Goal: Task Accomplishment & Management: Complete application form

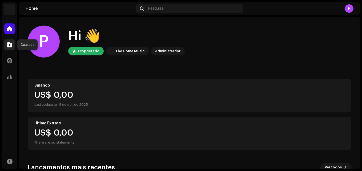
click at [7, 45] on span at bounding box center [9, 45] width 5 height 4
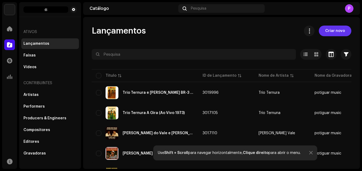
click at [330, 31] on span "Criar novo" at bounding box center [335, 31] width 20 height 11
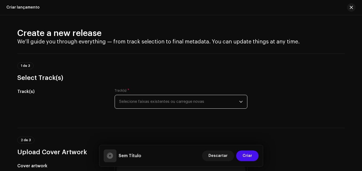
click at [152, 101] on span "Selecione faixas existentes ou carregue novas" at bounding box center [179, 101] width 120 height 13
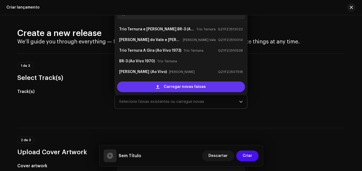
drag, startPoint x: 151, startPoint y: 94, endPoint x: 152, endPoint y: 89, distance: 5.1
click at [152, 89] on div "Carregar novas faixas" at bounding box center [181, 86] width 132 height 15
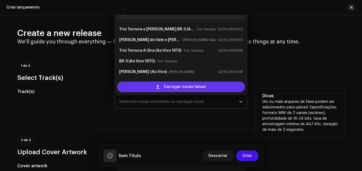
click at [152, 89] on div "Carregar novas faixas" at bounding box center [181, 87] width 128 height 11
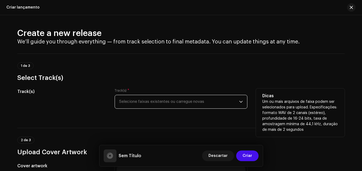
click at [178, 98] on span "Selecione faixas existentes ou carregue novas" at bounding box center [179, 101] width 120 height 13
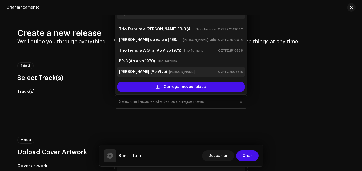
scroll to position [9, 0]
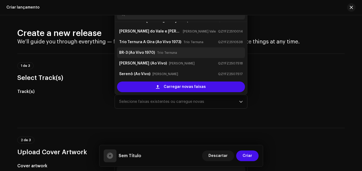
click at [144, 56] on strong "BR-3 (Ao Vivo 1970)" at bounding box center [137, 52] width 36 height 9
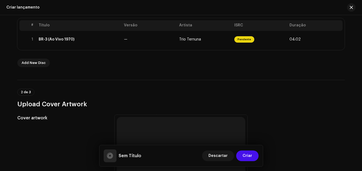
scroll to position [110, 0]
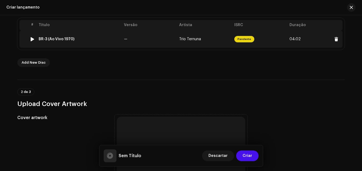
click at [127, 40] on td "—" at bounding box center [149, 39] width 55 height 17
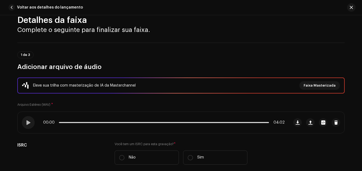
scroll to position [0, 0]
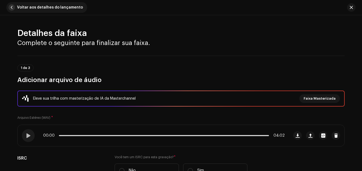
click at [14, 8] on span "button" at bounding box center [12, 7] width 6 height 6
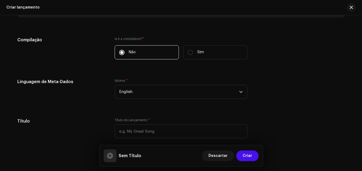
scroll to position [402, 0]
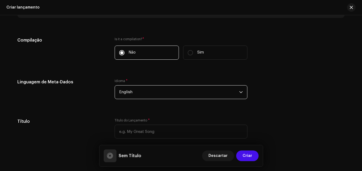
click at [186, 88] on span "English" at bounding box center [179, 91] width 120 height 13
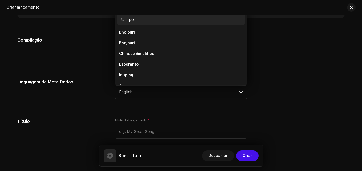
scroll to position [0, 0]
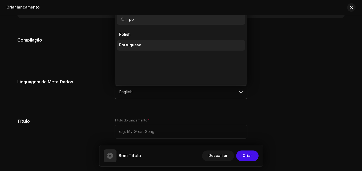
type input "po"
click at [138, 41] on li "Portuguese" at bounding box center [181, 45] width 128 height 11
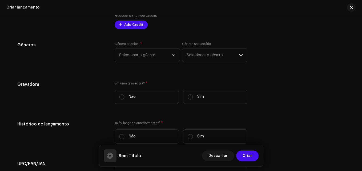
scroll to position [747, 0]
click at [156, 56] on span "Selecionar o gênero" at bounding box center [145, 54] width 52 height 13
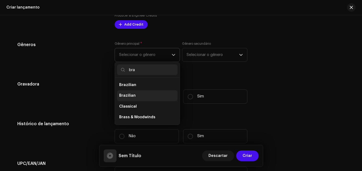
type input "bra"
click at [155, 95] on li "Brazilian" at bounding box center [147, 95] width 60 height 11
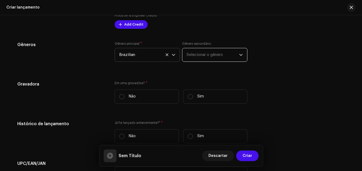
click at [205, 55] on span "Selecionar o gênero" at bounding box center [212, 54] width 52 height 13
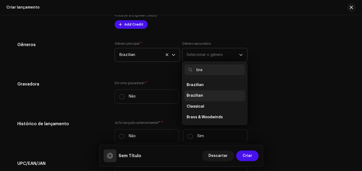
type input "bra"
click at [209, 93] on li "Brazilian" at bounding box center [214, 95] width 60 height 11
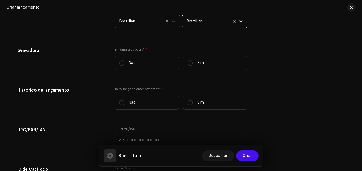
scroll to position [781, 0]
click at [193, 64] on label "Sim" at bounding box center [215, 62] width 64 height 14
click at [193, 64] on input "Sim" at bounding box center [190, 62] width 5 height 5
radio input "true"
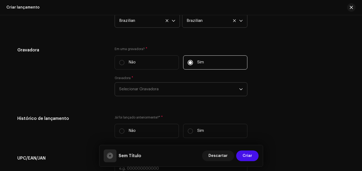
click at [146, 87] on span "Selecionar Gravadora" at bounding box center [179, 89] width 120 height 13
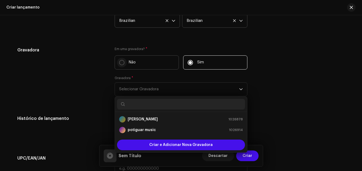
click at [119, 62] on input "Não" at bounding box center [121, 62] width 5 height 5
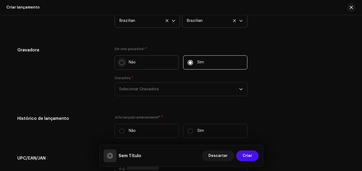
radio input "true"
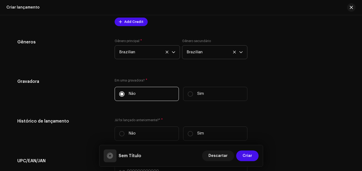
scroll to position [749, 0]
click at [199, 91] on p "Sim" at bounding box center [200, 94] width 7 height 6
click at [193, 92] on input "Sim" at bounding box center [190, 94] width 5 height 5
radio input "true"
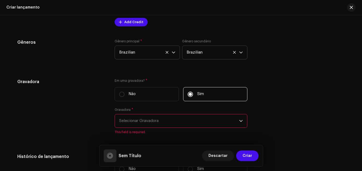
click at [159, 122] on span "Selecionar Gravadora" at bounding box center [179, 120] width 120 height 13
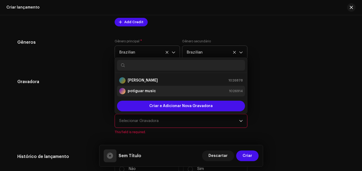
click at [141, 95] on li "potiguar music 1026914" at bounding box center [181, 91] width 128 height 11
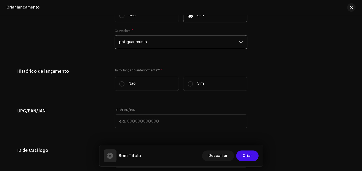
scroll to position [837, 0]
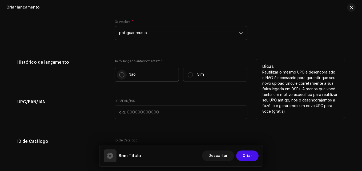
click at [122, 73] on input "Não" at bounding box center [121, 74] width 5 height 5
radio input "true"
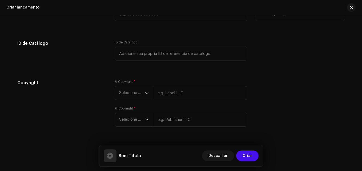
scroll to position [948, 0]
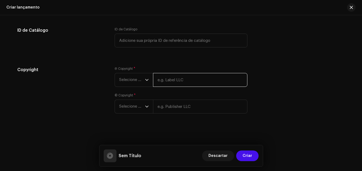
click at [169, 82] on input "text" at bounding box center [200, 80] width 94 height 14
type input "The flame of music"
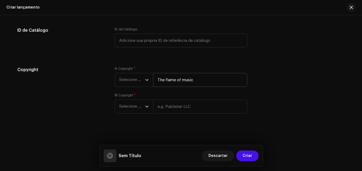
type input "Trio Ternura e [PERSON_NAME] BR-3 (Ao Vivo 1970)"
type input "The flame of music"
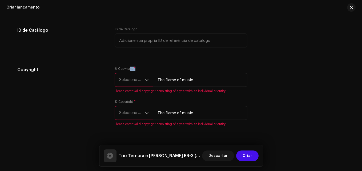
drag, startPoint x: 128, startPoint y: 69, endPoint x: 133, endPoint y: 77, distance: 10.0
click at [133, 77] on div "Ⓟ Copyright * Selecione o ano The flame of music Please enter valid copyright c…" at bounding box center [181, 80] width 133 height 27
click at [133, 77] on span "Selecione o ano" at bounding box center [132, 79] width 26 height 13
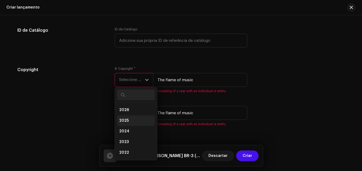
click at [131, 121] on li "2025" at bounding box center [136, 120] width 38 height 11
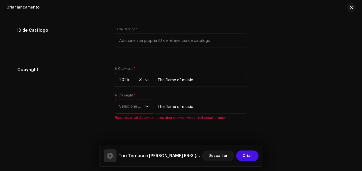
click at [136, 108] on span "Selecione o ano" at bounding box center [132, 106] width 26 height 13
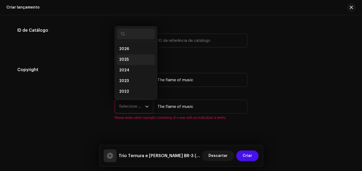
click at [130, 59] on li "2025" at bounding box center [136, 59] width 38 height 11
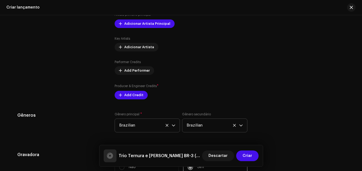
scroll to position [676, 0]
click at [133, 27] on span "Adicionar Artista Principal" at bounding box center [147, 24] width 46 height 11
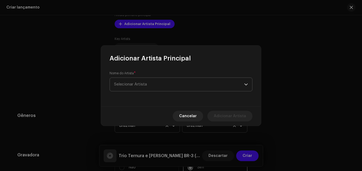
click at [193, 85] on span "Selecionar Artista" at bounding box center [179, 84] width 130 height 13
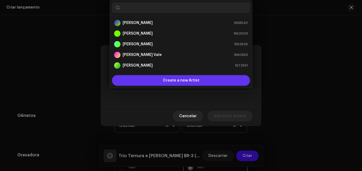
click at [175, 80] on span "Create a new Artist" at bounding box center [181, 80] width 36 height 11
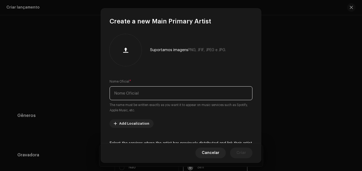
click at [159, 93] on input "text" at bounding box center [180, 93] width 143 height 14
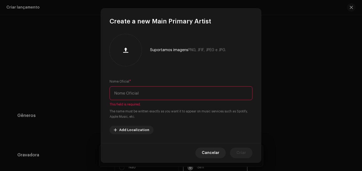
click at [179, 96] on input "text" at bounding box center [180, 93] width 143 height 14
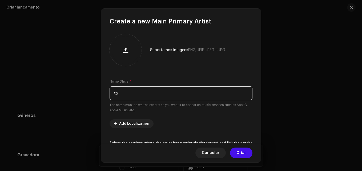
type input "t"
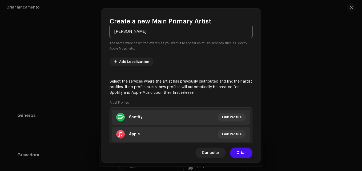
scroll to position [63, 0]
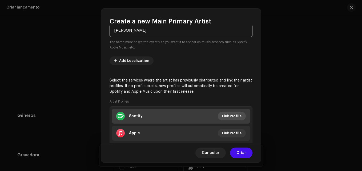
type input "[PERSON_NAME]"
click at [234, 116] on span "Link Profile" at bounding box center [231, 116] width 19 height 11
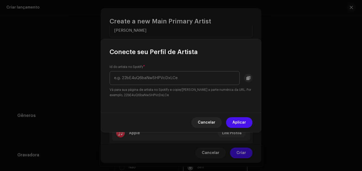
click at [170, 78] on input "text" at bounding box center [174, 78] width 130 height 14
drag, startPoint x: 238, startPoint y: 80, endPoint x: 175, endPoint y: 81, distance: 63.7
click at [175, 81] on input "[URL][DOMAIN_NAME]" at bounding box center [174, 78] width 130 height 14
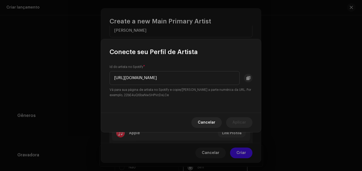
drag, startPoint x: 181, startPoint y: 78, endPoint x: 57, endPoint y: 77, distance: 123.6
click at [57, 77] on div "Conecte seu Perfil de Artista Id do artista no Spotify * [URL][DOMAIN_NAME] Vá …" at bounding box center [181, 85] width 362 height 171
type input "6HnFUvKuOXAxQBT7GI99yZ"
click at [239, 124] on span "Aplicar" at bounding box center [239, 122] width 14 height 11
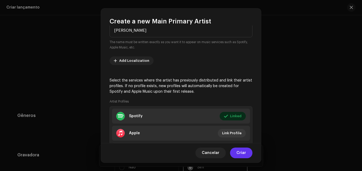
click at [245, 151] on span "Criar" at bounding box center [241, 153] width 10 height 11
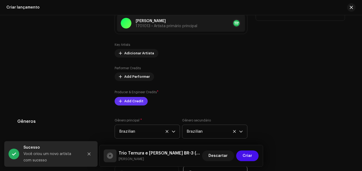
click at [136, 102] on span "Add Credit" at bounding box center [133, 101] width 19 height 11
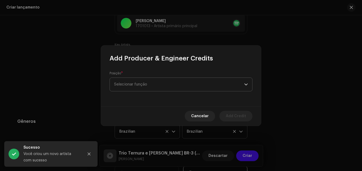
click at [133, 82] on span "Selecionar função" at bounding box center [179, 84] width 130 height 13
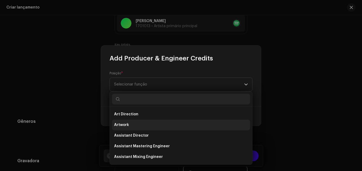
type input "e"
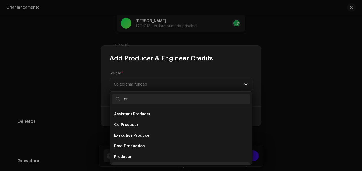
scroll to position [9, 0]
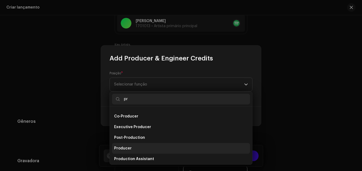
type input "pr"
click at [139, 148] on li "Producer" at bounding box center [181, 148] width 138 height 11
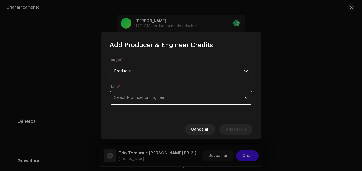
click at [164, 101] on span "Select Producer or Engineer" at bounding box center [179, 97] width 130 height 13
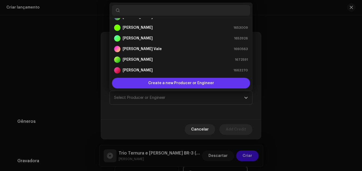
click at [142, 80] on div "Create a new Producer or Engineer" at bounding box center [181, 83] width 138 height 11
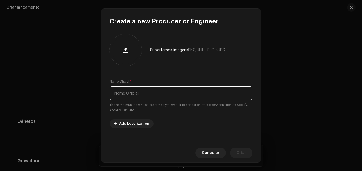
click at [130, 91] on input "text" at bounding box center [180, 93] width 143 height 14
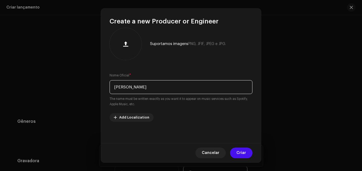
scroll to position [0, 0]
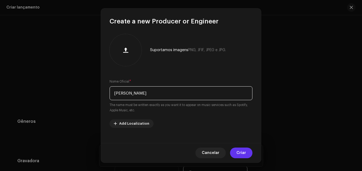
type input "[PERSON_NAME]"
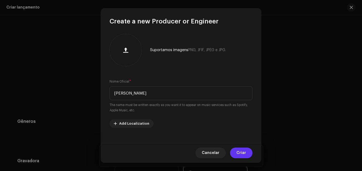
click at [243, 154] on span "Criar" at bounding box center [241, 153] width 10 height 11
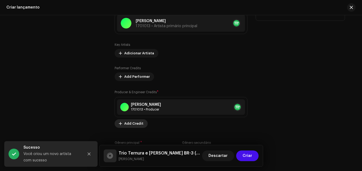
click at [134, 121] on span "Add Credit" at bounding box center [133, 123] width 19 height 11
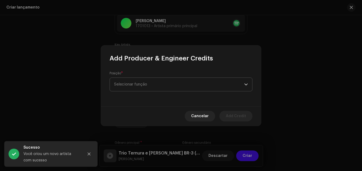
click at [144, 78] on span "Selecionar função" at bounding box center [179, 84] width 130 height 13
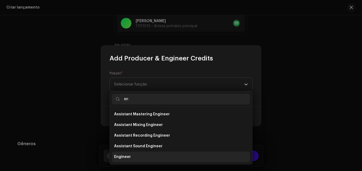
type input "en"
click at [124, 157] on span "Engineer" at bounding box center [122, 156] width 17 height 5
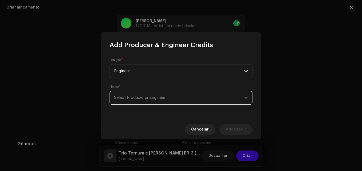
click at [145, 99] on span "Select Producer or Engineer" at bounding box center [139, 98] width 51 height 4
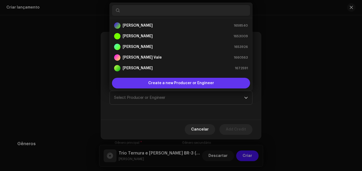
scroll to position [9, 0]
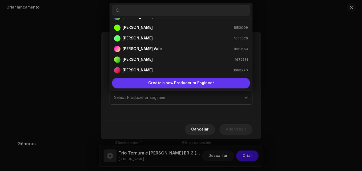
click at [156, 85] on span "Create a new Producer or Engineer" at bounding box center [181, 83] width 66 height 11
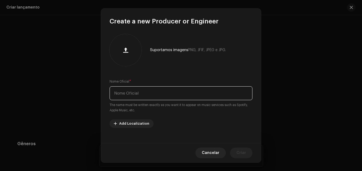
click at [146, 92] on input "text" at bounding box center [180, 93] width 143 height 14
type input "[PERSON_NAME]"
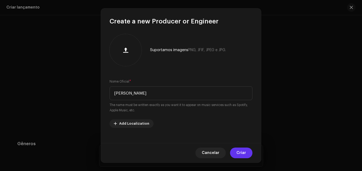
click at [241, 153] on span "Criar" at bounding box center [241, 153] width 10 height 11
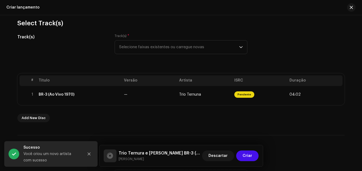
scroll to position [54, 0]
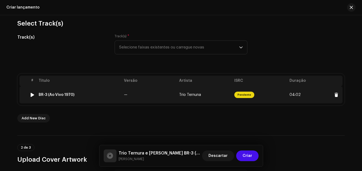
click at [199, 101] on td "Trio Ternuna" at bounding box center [204, 94] width 55 height 17
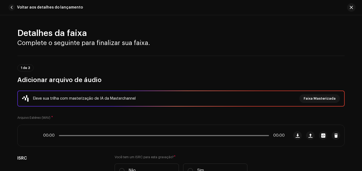
click at [199, 101] on div "Eleve sua trilha com masterização de IA da Masterchannel Faixa Masterizada Arqu…" at bounding box center [180, 137] width 327 height 93
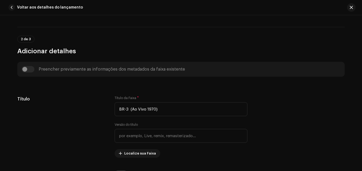
scroll to position [194, 0]
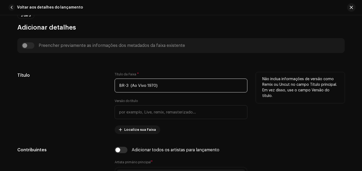
drag, startPoint x: 185, startPoint y: 87, endPoint x: 74, endPoint y: 82, distance: 110.9
click at [74, 82] on div "Título Título da Faixa * BR-3 (Ao Vivo 1970) Versão do título Localize sua Faix…" at bounding box center [180, 103] width 327 height 62
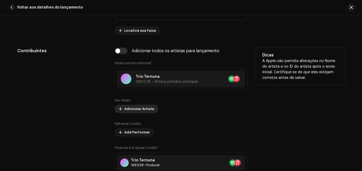
scroll to position [292, 0]
click at [120, 52] on input "checkbox" at bounding box center [121, 51] width 13 height 6
checkbox input "true"
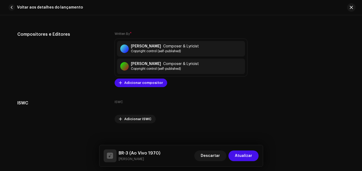
scroll to position [1146, 0]
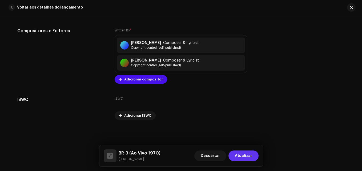
click at [246, 156] on span "Atualizar" at bounding box center [243, 155] width 17 height 11
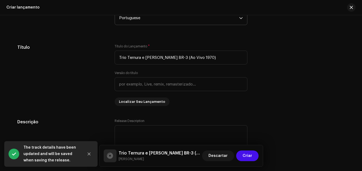
scroll to position [476, 0]
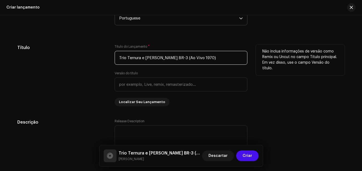
click at [145, 58] on input "Trio Ternura e [PERSON_NAME] BR-3 (Ao Vivo 1970)" at bounding box center [181, 58] width 133 height 14
drag, startPoint x: 145, startPoint y: 58, endPoint x: 164, endPoint y: 58, distance: 18.9
click at [164, 58] on input "Trio Ternura e [PERSON_NAME] BR-3 (Ao Vivo 1970)" at bounding box center [181, 58] width 133 height 14
click at [117, 59] on input "Trio Ternura BR-3 (Ao Vivo 1970)" at bounding box center [181, 58] width 133 height 14
paste input "[PERSON_NAME]"
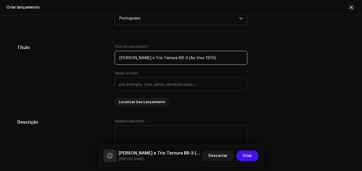
type input "[PERSON_NAME] e Trio Ternura BR-3 (Ao Vivo 1970)"
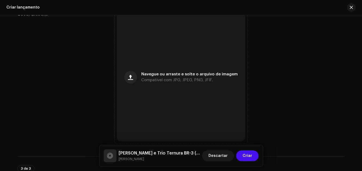
scroll to position [216, 0]
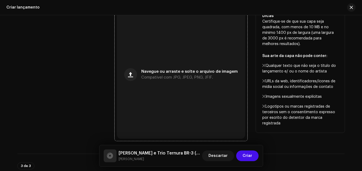
click at [168, 39] on div "Navegue ou arraste e solte o arquivo de imagem Compatível com JPG, JPEG, PNG, J…" at bounding box center [181, 74] width 128 height 128
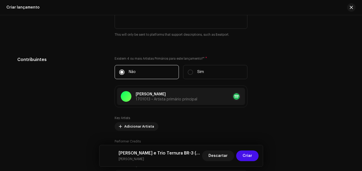
scroll to position [603, 0]
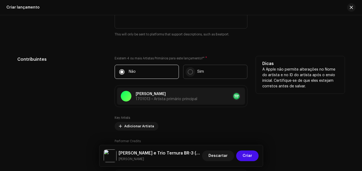
click at [191, 72] on input "Sim" at bounding box center [190, 71] width 5 height 5
radio input "true"
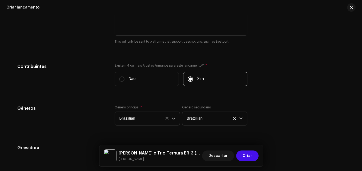
scroll to position [594, 0]
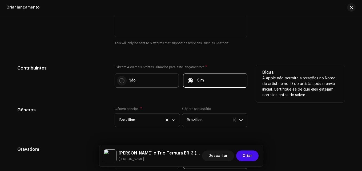
click at [122, 81] on input "Não" at bounding box center [121, 80] width 5 height 5
radio input "true"
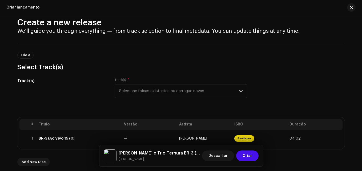
scroll to position [0, 0]
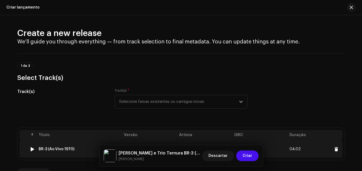
click at [86, 155] on td "BR-3 (Ao Vivo 1970)" at bounding box center [78, 149] width 85 height 17
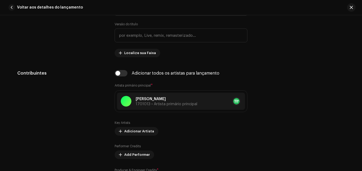
scroll to position [271, 0]
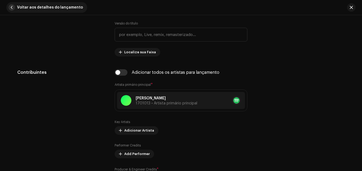
click at [10, 10] on span "button" at bounding box center [12, 7] width 6 height 6
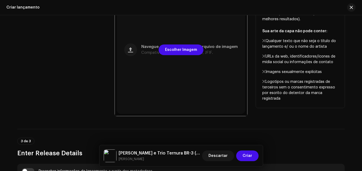
scroll to position [240, 0]
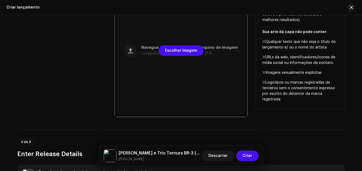
click at [183, 63] on div at bounding box center [181, 50] width 133 height 133
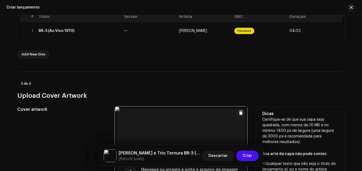
scroll to position [183, 0]
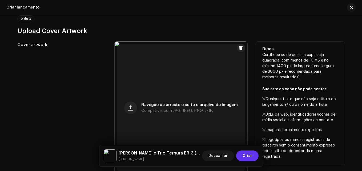
click at [243, 157] on span "Criar" at bounding box center [247, 155] width 10 height 11
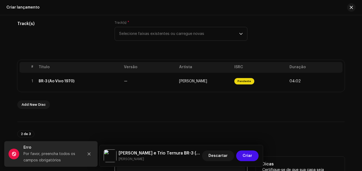
scroll to position [68, 0]
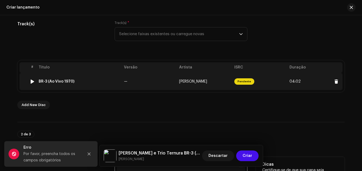
click at [161, 78] on td "—" at bounding box center [149, 81] width 55 height 17
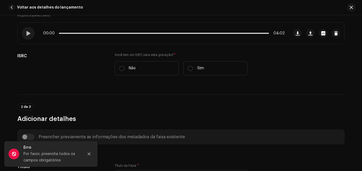
scroll to position [0, 0]
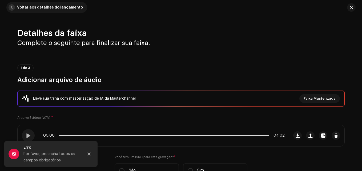
click at [10, 9] on span "button" at bounding box center [12, 7] width 6 height 6
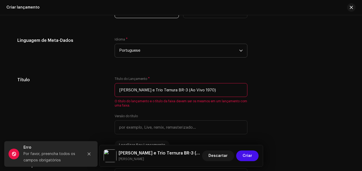
scroll to position [443, 0]
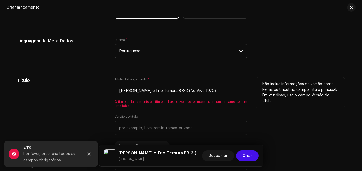
click at [181, 91] on input "[PERSON_NAME] e Trio Ternura BR-3 (Ao Vivo 1970)" at bounding box center [181, 91] width 133 height 14
click at [146, 91] on input "[PERSON_NAME] e Trio Ternura BR-3 (Ao Vivo 1970)" at bounding box center [181, 91] width 133 height 14
type input "[PERSON_NAME] e Trio Ternura BR-3 (Ao Vivo 1970)"
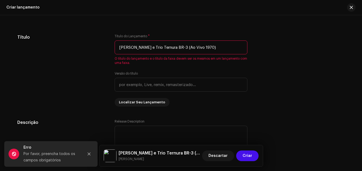
scroll to position [488, 0]
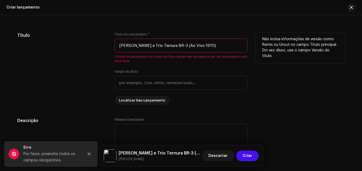
drag, startPoint x: 118, startPoint y: 46, endPoint x: 168, endPoint y: 45, distance: 49.8
click at [168, 45] on input "[PERSON_NAME] e Trio Ternura BR-3 (Ao Vivo 1970)" at bounding box center [181, 46] width 133 height 14
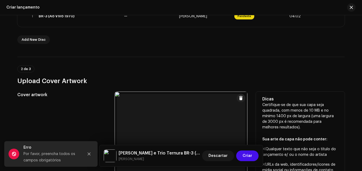
scroll to position [98, 0]
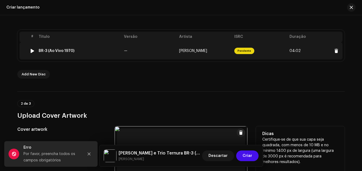
click at [137, 50] on td "—" at bounding box center [149, 50] width 55 height 17
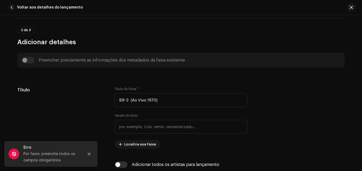
scroll to position [179, 0]
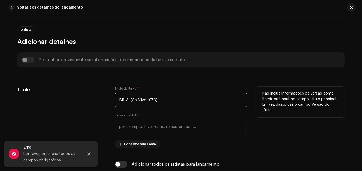
click at [116, 99] on input "BR-3 (Ao Vivo 1970)" at bounding box center [181, 100] width 133 height 14
paste input "[PERSON_NAME] e Trio Ternura"
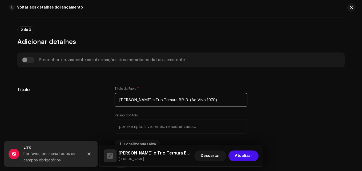
type input "[PERSON_NAME] e Trio Ternura BR-3 (Ao Vivo 1970)"
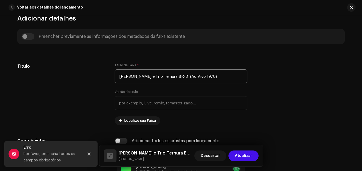
scroll to position [203, 0]
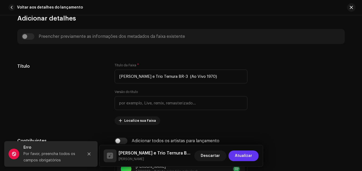
click at [241, 155] on span "Atualizar" at bounding box center [243, 155] width 17 height 11
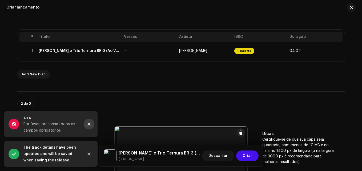
click at [91, 128] on button "Close" at bounding box center [89, 124] width 11 height 11
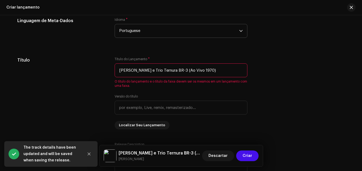
scroll to position [463, 0]
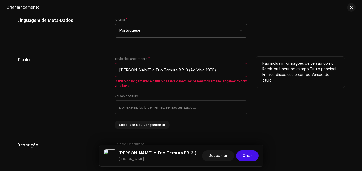
click at [207, 73] on input "[PERSON_NAME] e Trio Ternura BR-3 (Ao Vivo 1970)" at bounding box center [181, 70] width 133 height 14
type input "[PERSON_NAME] e Trio Ternura BR-3 (Ao Vivo 1970)"
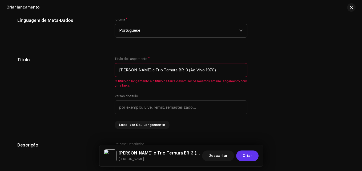
click at [248, 156] on span "Criar" at bounding box center [247, 155] width 10 height 11
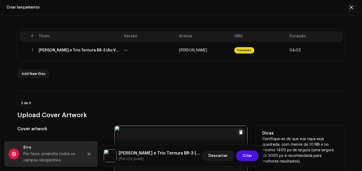
scroll to position [99, 0]
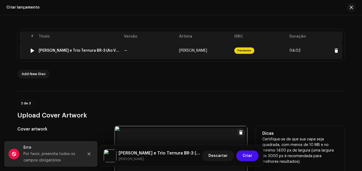
click at [118, 50] on div "[PERSON_NAME] e Trio Ternura BR-3 (Ao Vivo 1970)" at bounding box center [79, 50] width 81 height 4
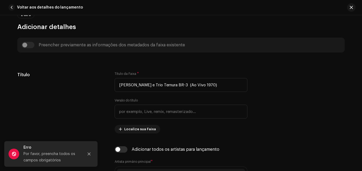
scroll to position [195, 0]
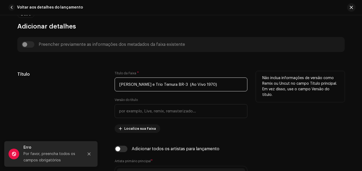
drag, startPoint x: 117, startPoint y: 86, endPoint x: 230, endPoint y: 84, distance: 112.7
click at [230, 84] on input "[PERSON_NAME] e Trio Ternura BR-3 (Ao Vivo 1970)" at bounding box center [181, 85] width 133 height 14
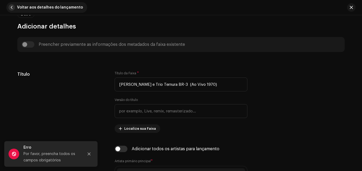
click at [14, 4] on button "Voltar aos detalhes do lançamento" at bounding box center [46, 7] width 81 height 11
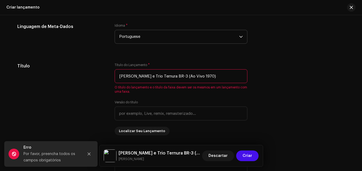
scroll to position [458, 0]
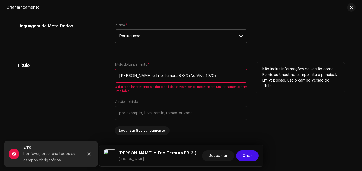
drag, startPoint x: 213, startPoint y: 75, endPoint x: 69, endPoint y: 72, distance: 143.9
click at [69, 72] on div "Título Título do Lançamento * [PERSON_NAME] e Trio Ternura BR-3 (Ao Vivo 1970) …" at bounding box center [180, 98] width 327 height 72
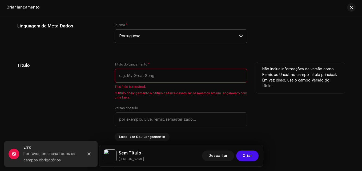
paste input "[PERSON_NAME] e Trio Ternura BR-3 (Ao Vivo 1970)"
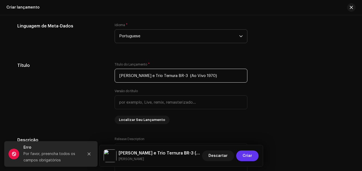
type input "[PERSON_NAME] e Trio Ternura BR-3 (Ao Vivo 1970)"
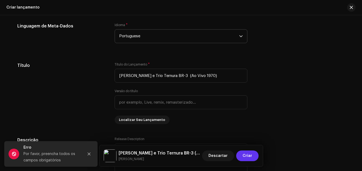
click at [245, 156] on span "Criar" at bounding box center [247, 155] width 10 height 11
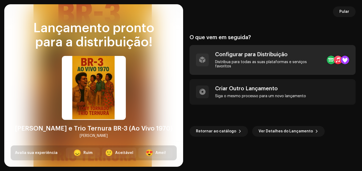
click at [294, 58] on div "Configurar para Distribuição" at bounding box center [268, 54] width 107 height 6
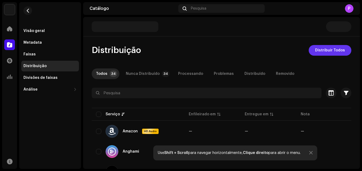
click at [319, 48] on span "Distribuir Todos" at bounding box center [330, 50] width 30 height 11
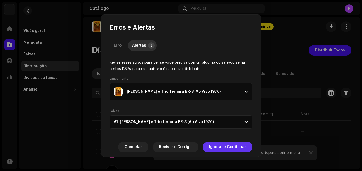
click at [217, 148] on span "Ignorar e Continuar" at bounding box center [227, 147] width 37 height 11
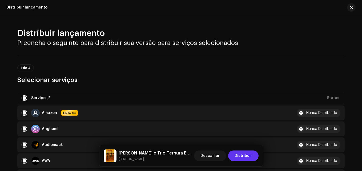
click at [241, 155] on span "Distribuir" at bounding box center [243, 155] width 18 height 11
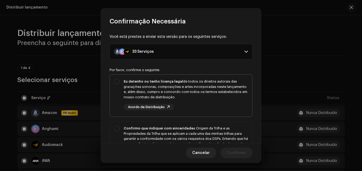
click at [116, 82] on div "Eu detenho ou tenho licença legal de todos os direitos autorais das gravações s…" at bounding box center [181, 95] width 142 height 40
checkbox input "true"
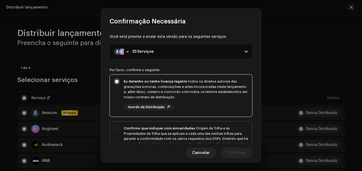
click at [119, 127] on div "Confirmo que indiquei com sinceridade a Origem da Trilha e as Propriedades da T…" at bounding box center [181, 143] width 142 height 45
checkbox input "true"
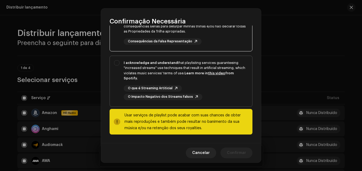
click at [117, 60] on div "I acknowledge and understand that playlisting services guaranteeing "increased …" at bounding box center [181, 80] width 142 height 48
checkbox input "true"
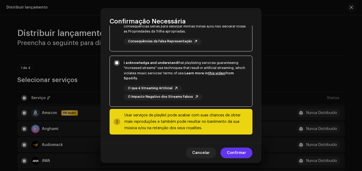
click at [236, 156] on span "Confirmar" at bounding box center [236, 153] width 19 height 11
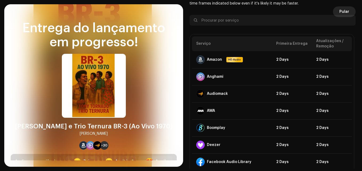
click at [341, 10] on span "Pular" at bounding box center [344, 11] width 10 height 11
